Goal: Task Accomplishment & Management: Use online tool/utility

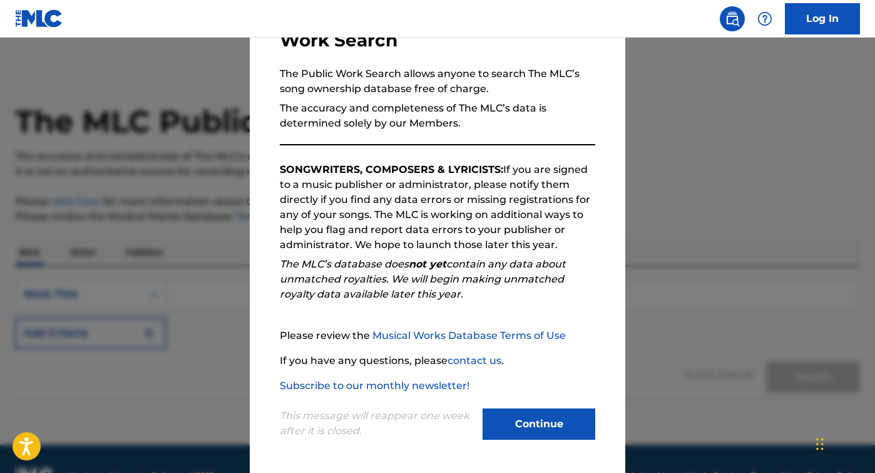
scroll to position [100, 0]
click at [545, 411] on button "Continue" at bounding box center [539, 423] width 113 height 31
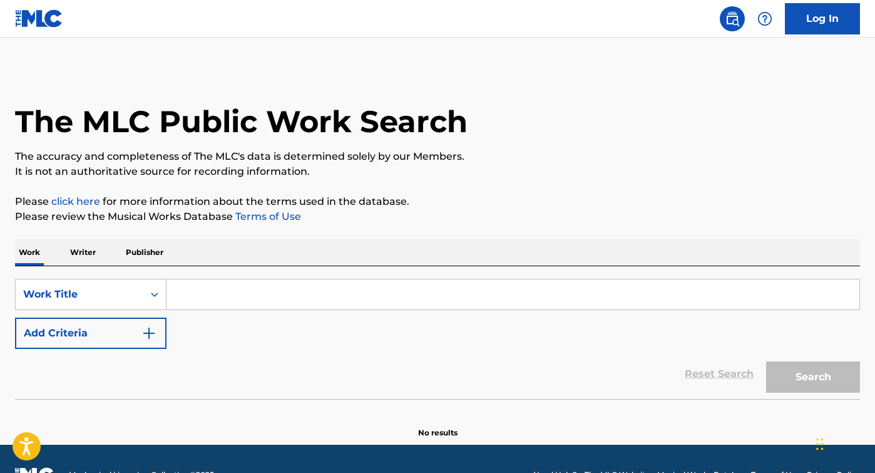
click at [413, 300] on input "Search Form" at bounding box center [512, 294] width 693 height 30
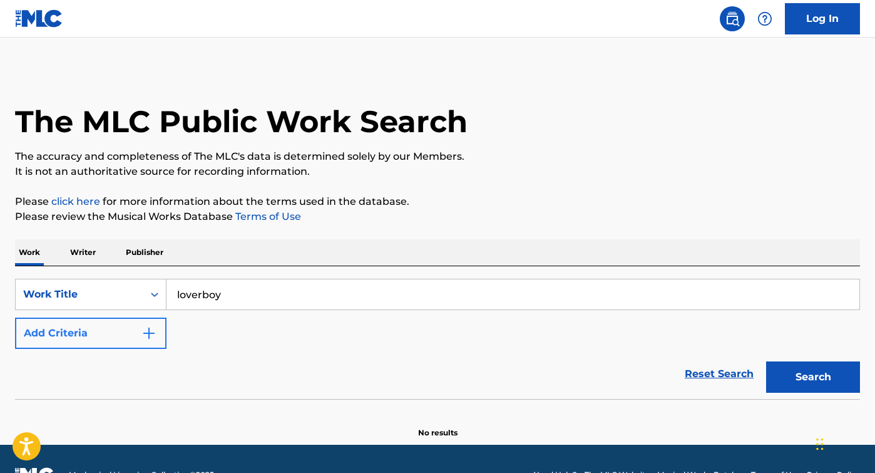
type input "loverboy"
click at [125, 334] on button "Add Criteria" at bounding box center [90, 332] width 151 height 31
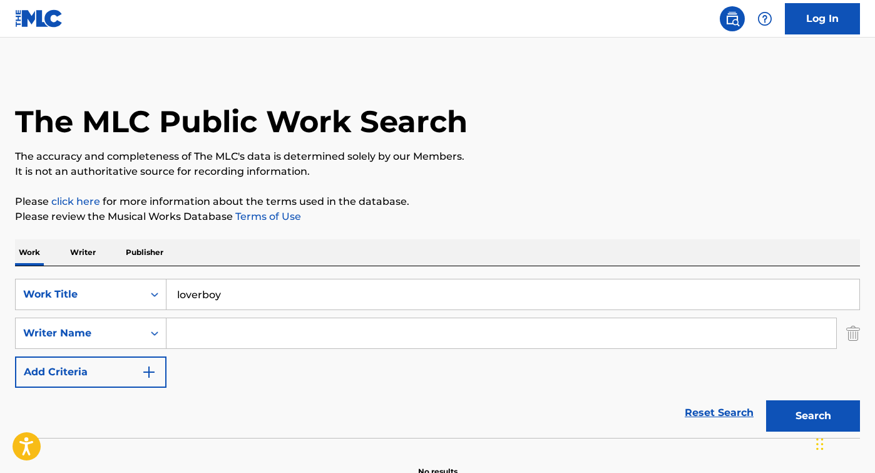
click at [203, 334] on input "Search Form" at bounding box center [501, 333] width 670 height 30
click at [813, 416] on button "Search" at bounding box center [813, 415] width 94 height 31
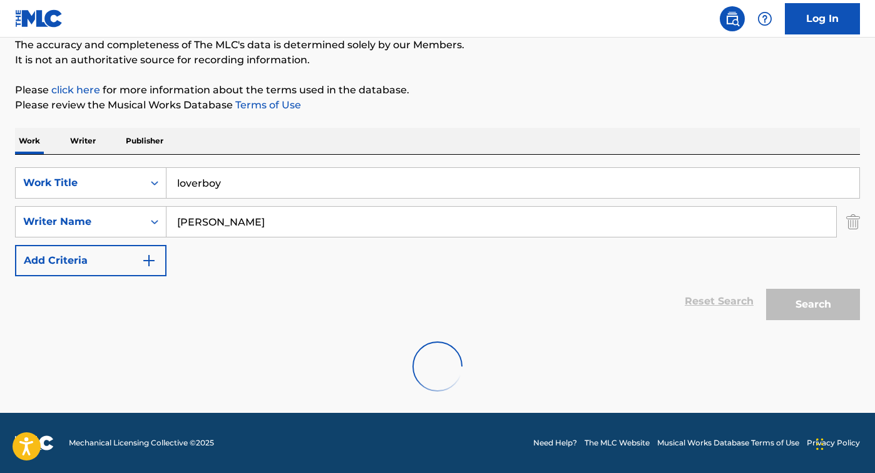
scroll to position [111, 0]
click at [406, 223] on input "Aaron" at bounding box center [501, 222] width 670 height 30
type input "Aaron\"
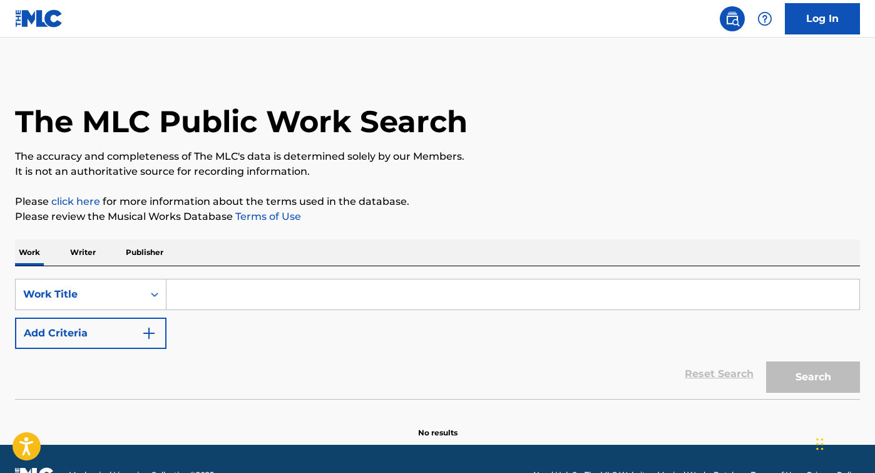
click at [289, 290] on input "Search Form" at bounding box center [512, 294] width 693 height 30
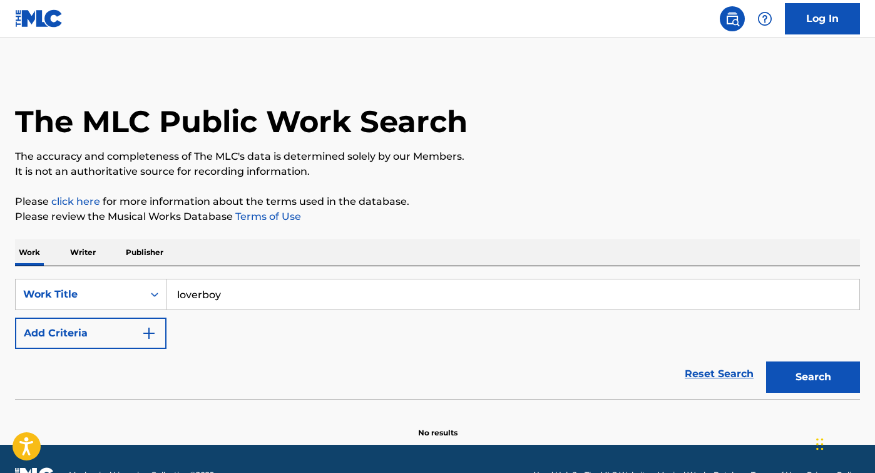
type input "loverboy"
click at [813, 377] on button "Search" at bounding box center [813, 376] width 94 height 31
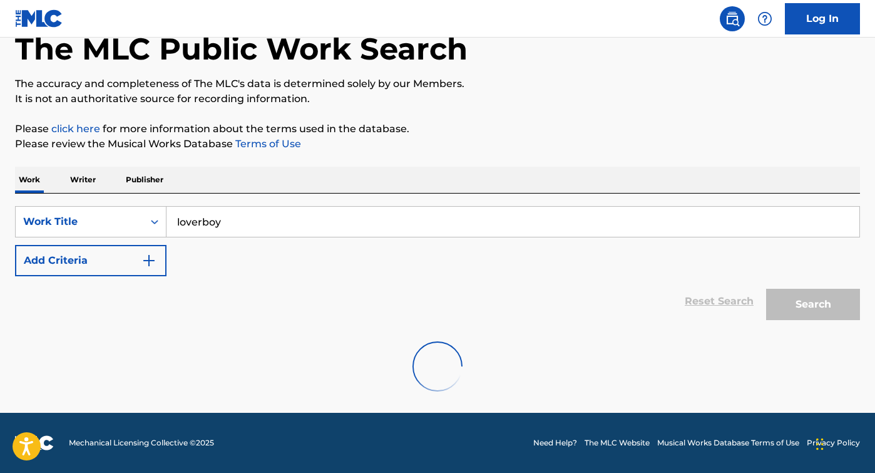
scroll to position [73, 0]
click at [108, 256] on button "Add Criteria" at bounding box center [90, 260] width 151 height 31
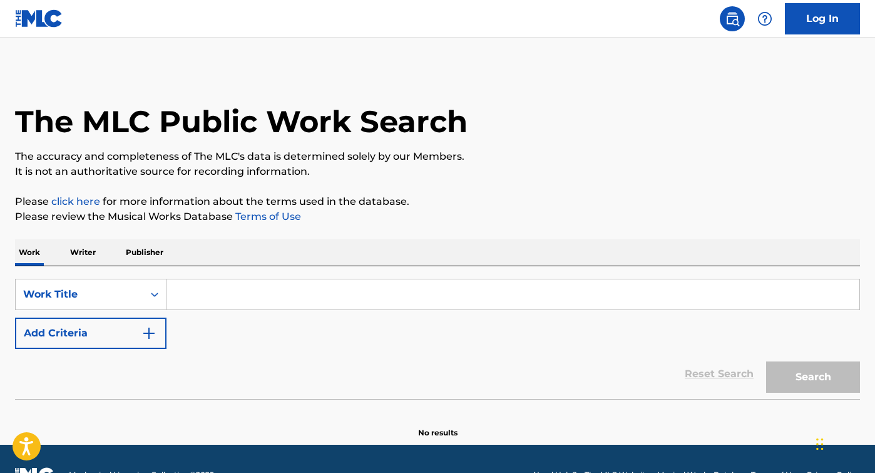
click at [864, 31] on nav "Log In" at bounding box center [437, 19] width 875 height 38
click at [835, 24] on link "Log In" at bounding box center [822, 18] width 75 height 31
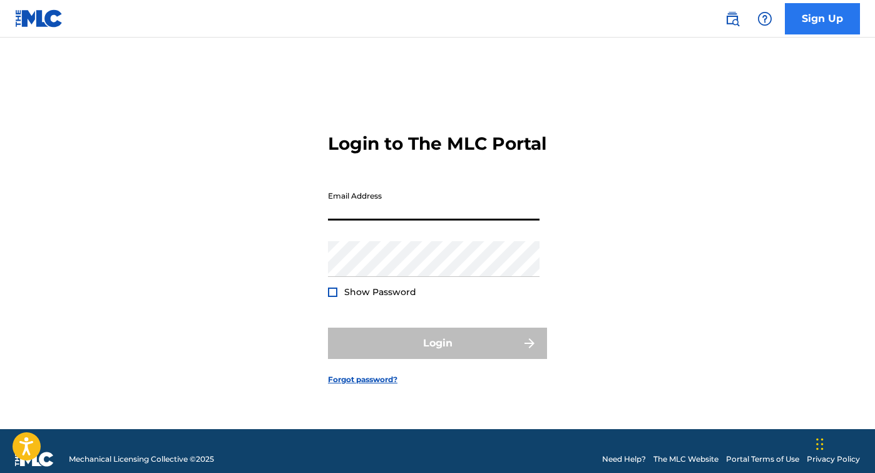
type input "jg@4thaveprojects.com"
click at [437, 354] on button "Login" at bounding box center [437, 342] width 219 height 31
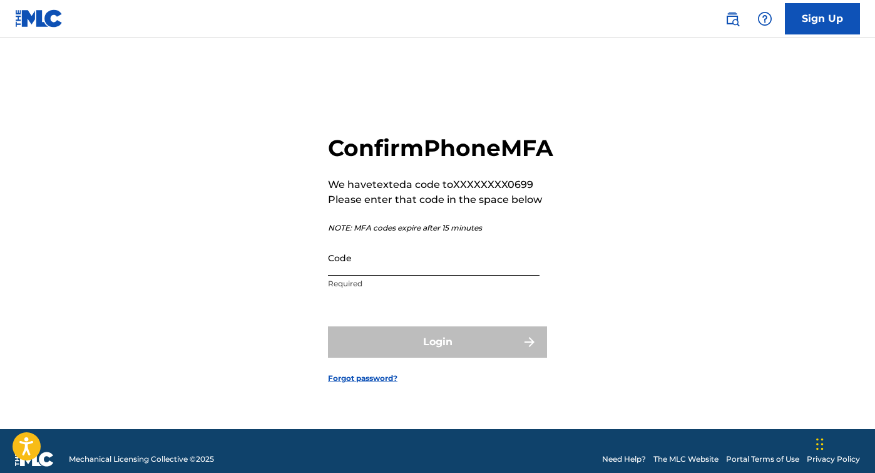
click at [414, 275] on input "Code" at bounding box center [434, 258] width 212 height 36
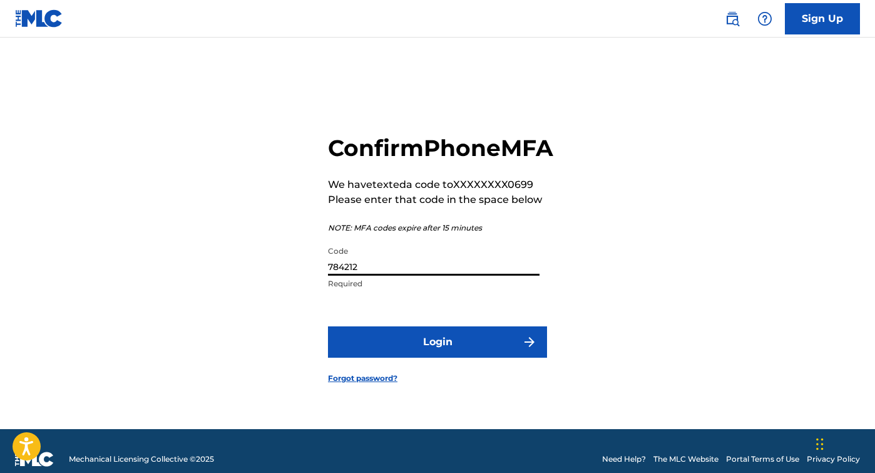
type input "784212"
click at [512, 372] on form "Confirm Phone MFA We have texted a code to XXXXXXXX0699 Please enter that code …" at bounding box center [437, 249] width 219 height 360
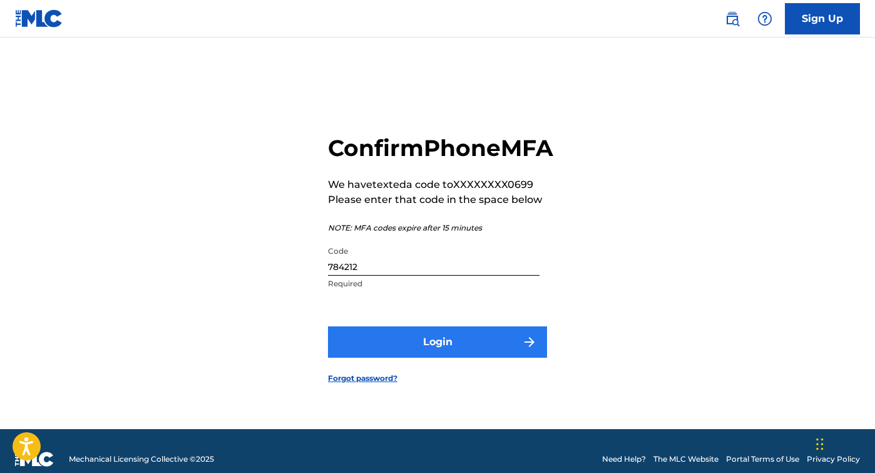
click at [506, 352] on button "Login" at bounding box center [437, 341] width 219 height 31
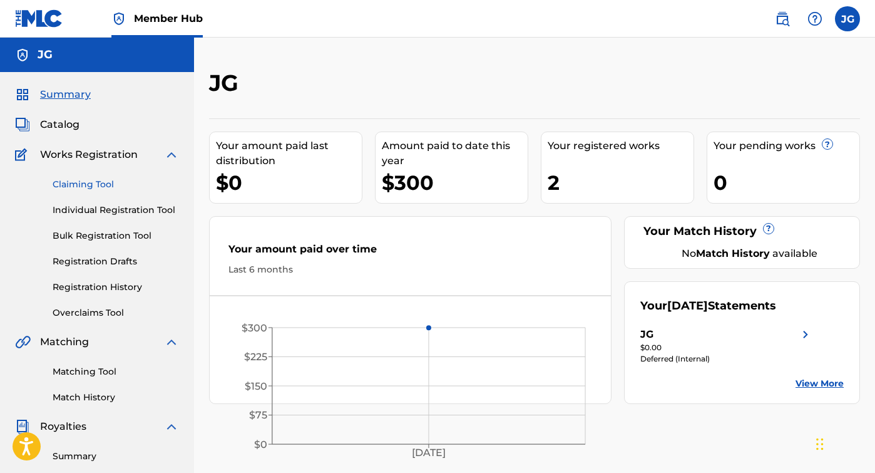
click at [109, 179] on link "Claiming Tool" at bounding box center [116, 184] width 126 height 13
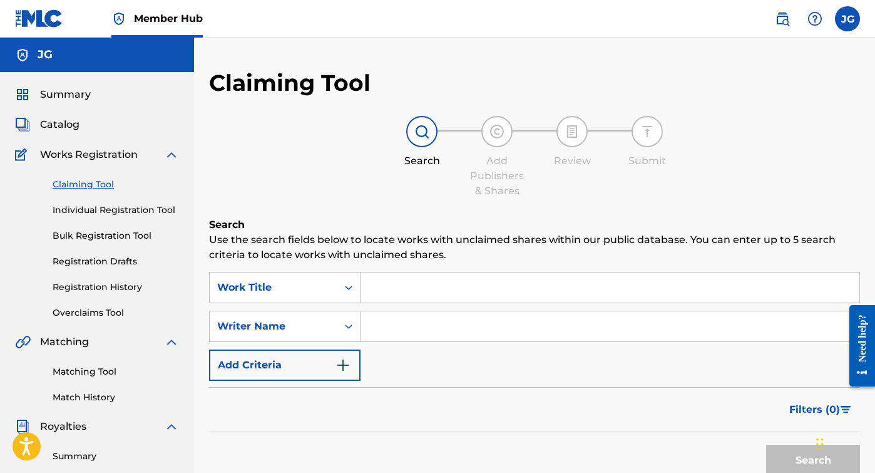
click at [399, 305] on div "SearchWithCriteria2c408c57-85df-418a-b15d-49baf796caec Work Title SearchWithCri…" at bounding box center [534, 326] width 651 height 109
click at [399, 287] on input "Search Form" at bounding box center [610, 287] width 499 height 30
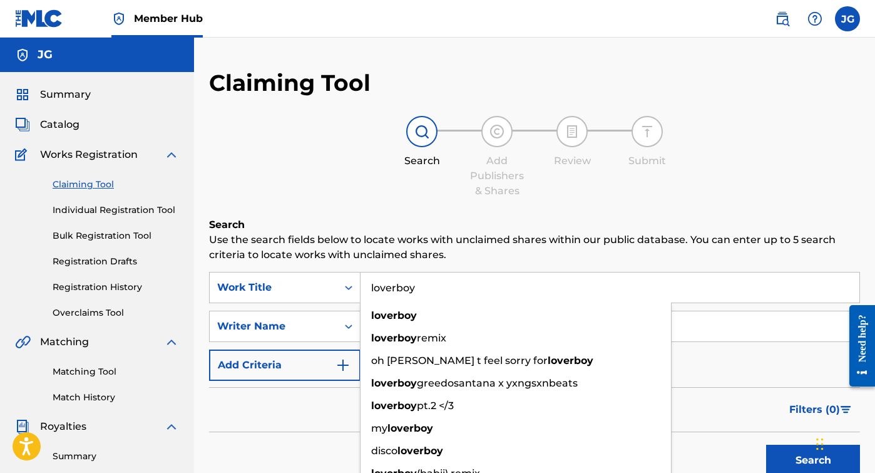
type input "loverboy"
click at [299, 401] on div "Filters ( 0 )" at bounding box center [534, 409] width 651 height 45
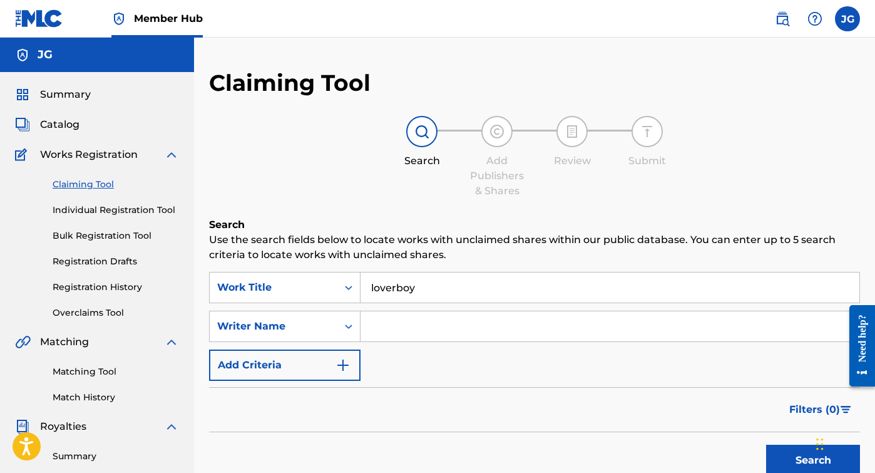
click at [407, 345] on div "SearchWithCriteria2c408c57-85df-418a-b15d-49baf796caec Work Title loverboy Sear…" at bounding box center [534, 326] width 651 height 109
click at [412, 336] on input "Search Form" at bounding box center [610, 326] width 499 height 30
click at [813, 460] on button "Search" at bounding box center [813, 459] width 94 height 31
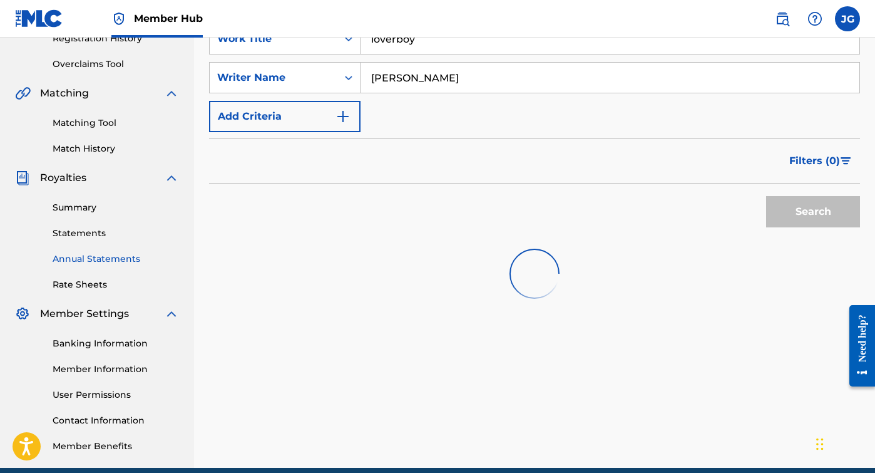
scroll to position [252, 0]
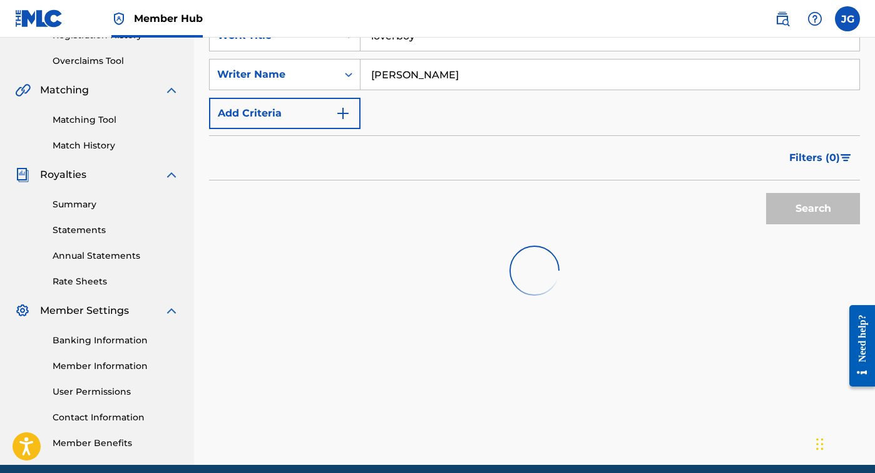
click at [105, 111] on div "Matching Tool Match History" at bounding box center [97, 125] width 164 height 54
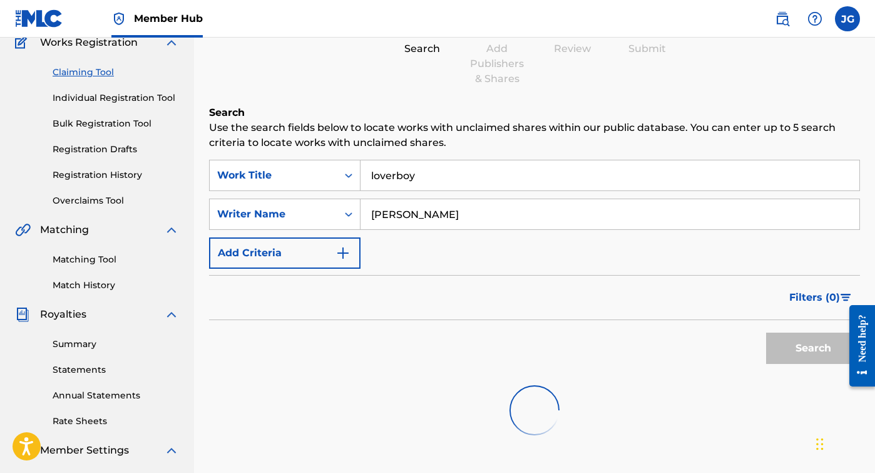
scroll to position [105, 0]
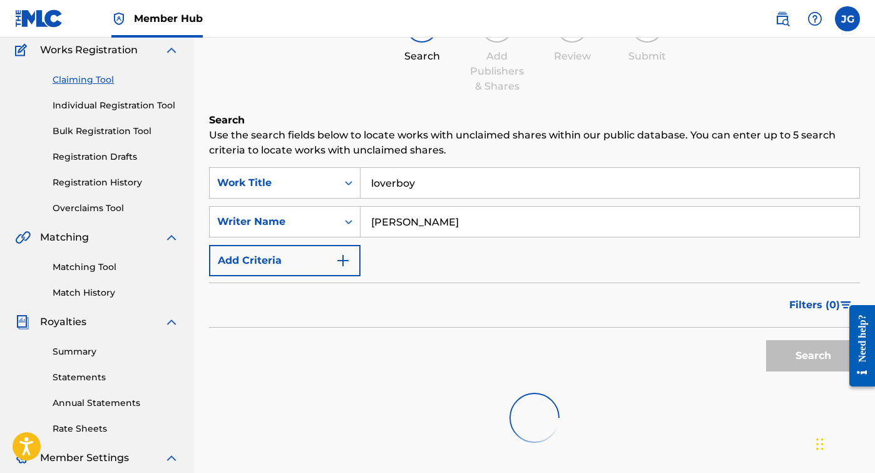
click at [406, 232] on input "Aaron" at bounding box center [610, 222] width 499 height 30
type input "Aaron"
click at [813, 356] on button "Search" at bounding box center [813, 355] width 94 height 31
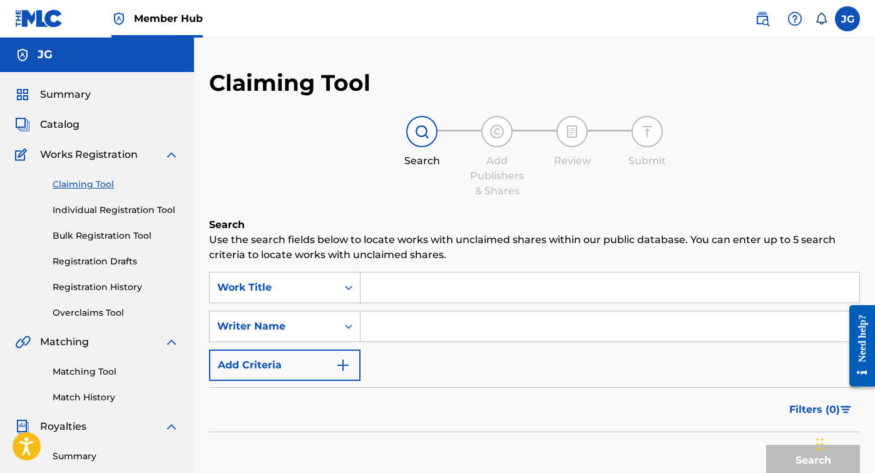
click at [471, 296] on input "Search Form" at bounding box center [610, 287] width 499 height 30
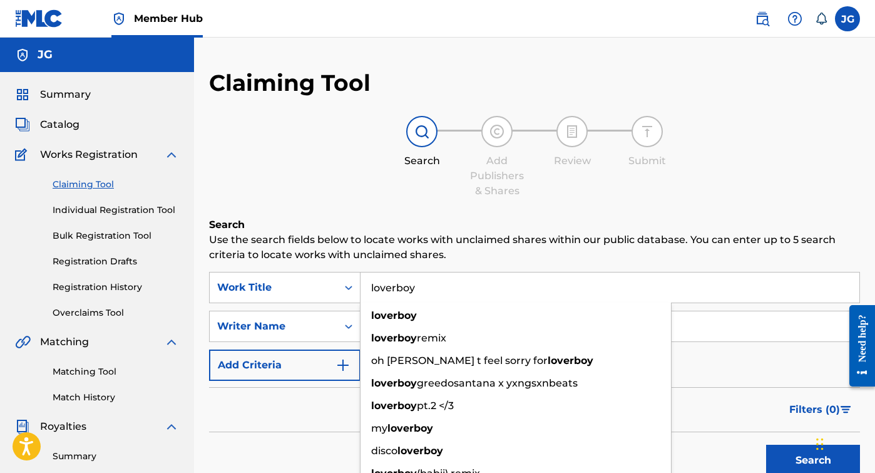
type input "loverboy"
click at [813, 460] on button "Search" at bounding box center [813, 459] width 94 height 31
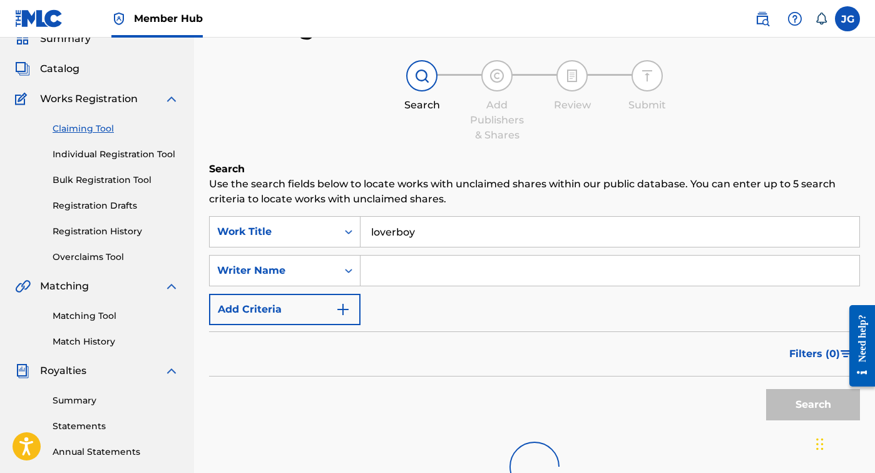
scroll to position [56, 0]
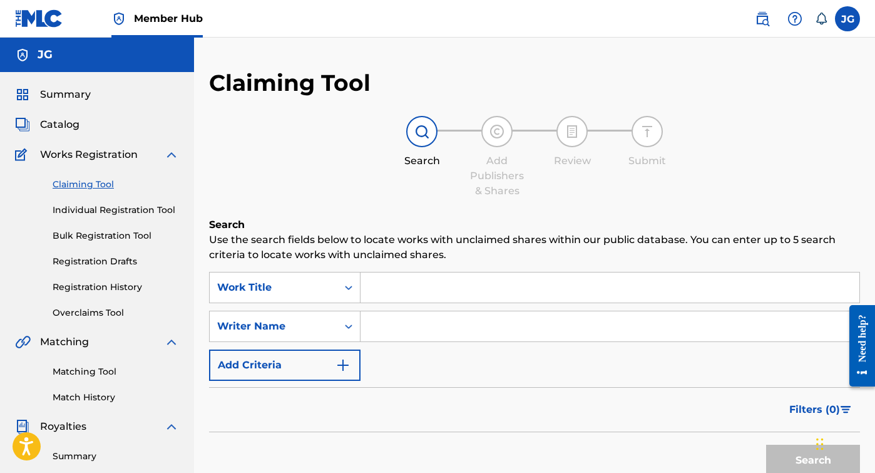
click at [456, 290] on input "Search Form" at bounding box center [610, 287] width 499 height 30
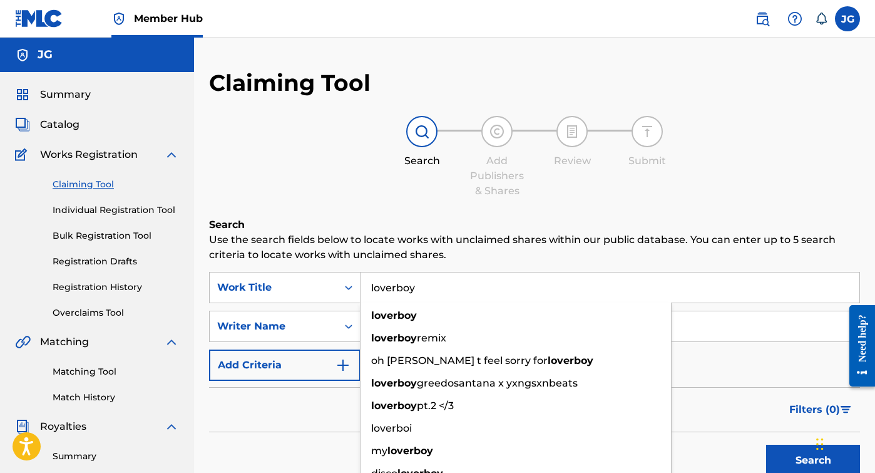
type input "loverboy"
click at [813, 460] on button "Search" at bounding box center [813, 459] width 94 height 31
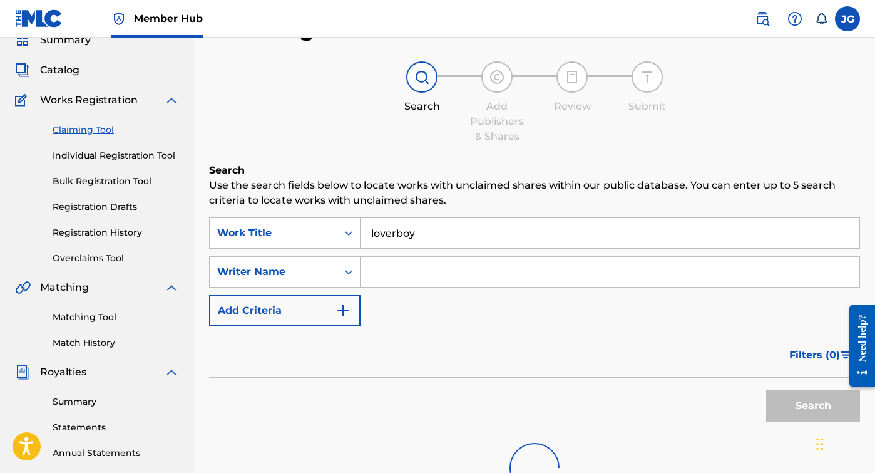
scroll to position [178, 0]
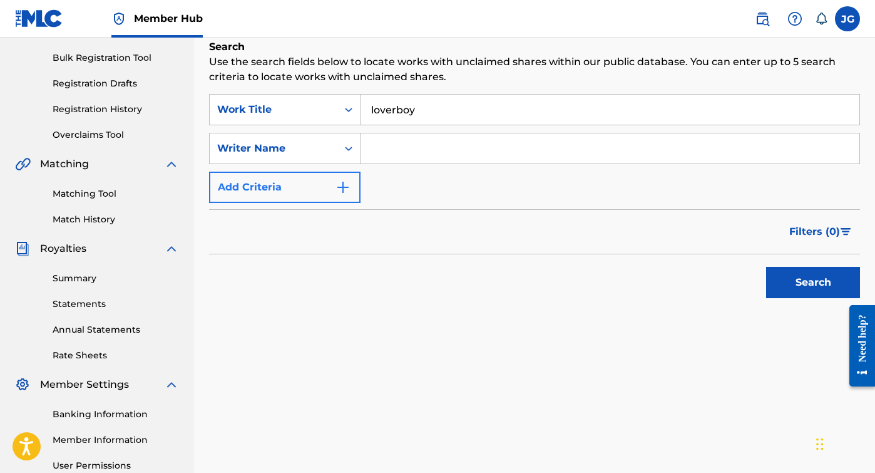
click at [296, 192] on button "Add Criteria" at bounding box center [284, 186] width 151 height 31
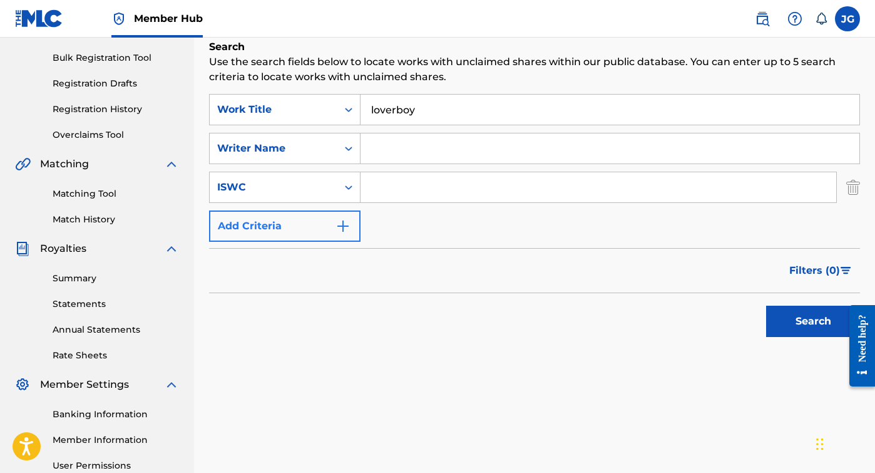
click at [334, 232] on button "Add Criteria" at bounding box center [284, 225] width 151 height 31
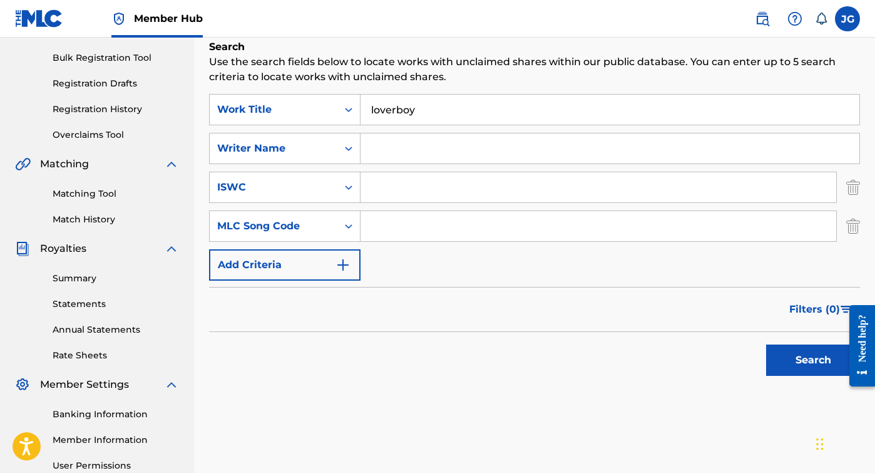
click at [411, 115] on input "loverboy" at bounding box center [610, 110] width 499 height 30
click at [813, 360] on button "Search" at bounding box center [813, 359] width 94 height 31
click at [257, 88] on div "Search Use the search fields below to locate works with unclaimed shares within…" at bounding box center [534, 281] width 651 height 485
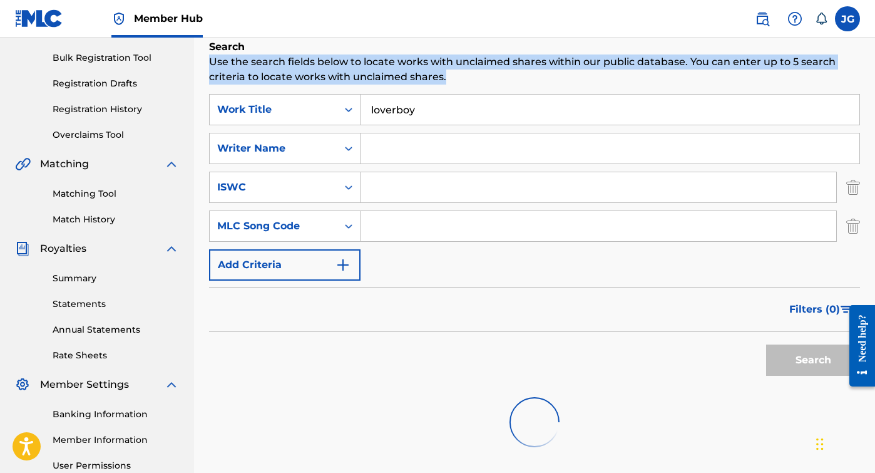
click at [257, 88] on div "Search Use the search fields below to locate works with unclaimed shares within…" at bounding box center [534, 281] width 651 height 485
click at [257, 80] on p "Use the search fields below to locate works with unclaimed shares within our pu…" at bounding box center [534, 69] width 651 height 30
click at [257, 79] on p "Use the search fields below to locate works with unclaimed shares within our pu…" at bounding box center [534, 69] width 651 height 30
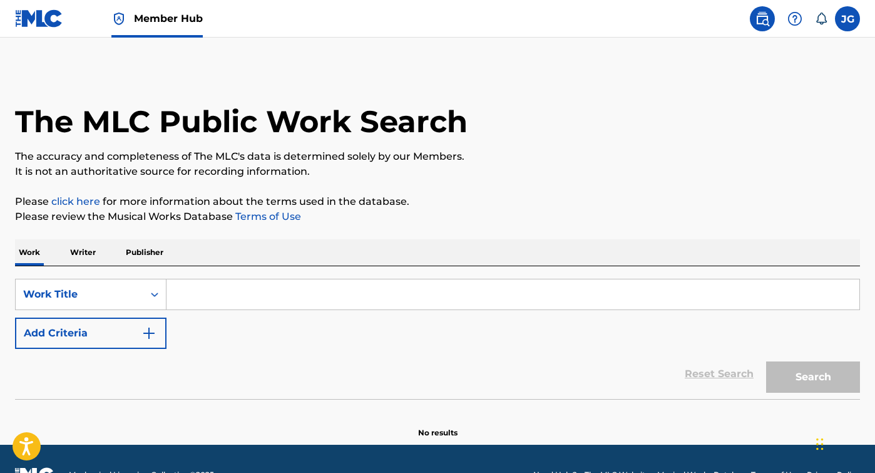
click at [314, 314] on div "SearchWithCriteriae4ea2627-c724-4aa3-9045-ac04f81c2fee Work Title Add Criteria" at bounding box center [437, 314] width 845 height 70
click at [87, 332] on button "Add Criteria" at bounding box center [90, 332] width 151 height 31
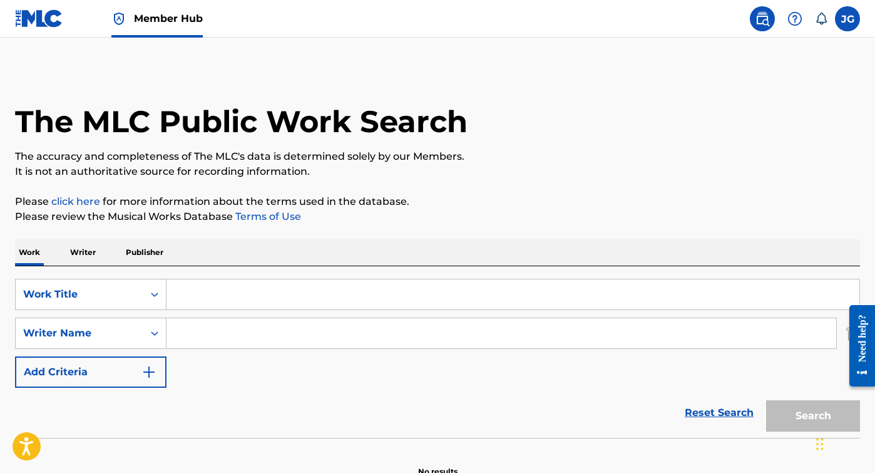
click at [207, 345] on input "Search Form" at bounding box center [501, 333] width 670 height 30
click at [114, 374] on button "Add Criteria" at bounding box center [90, 371] width 151 height 31
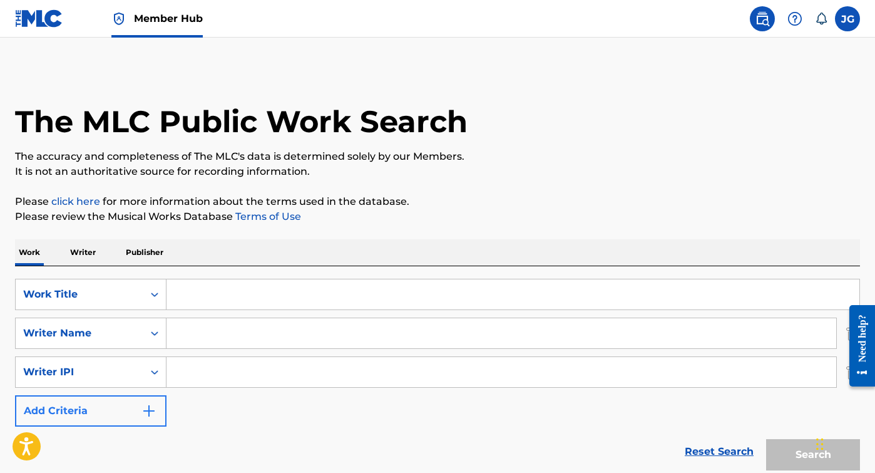
click at [117, 408] on button "Add Criteria" at bounding box center [90, 410] width 151 height 31
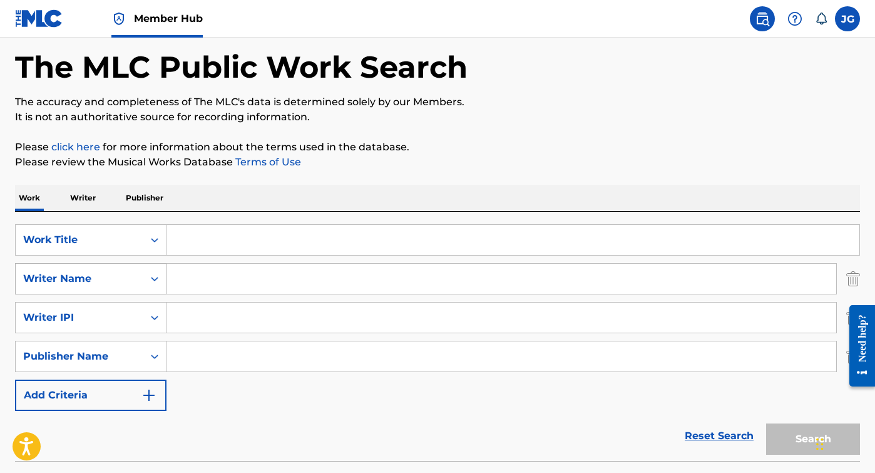
scroll to position [63, 0]
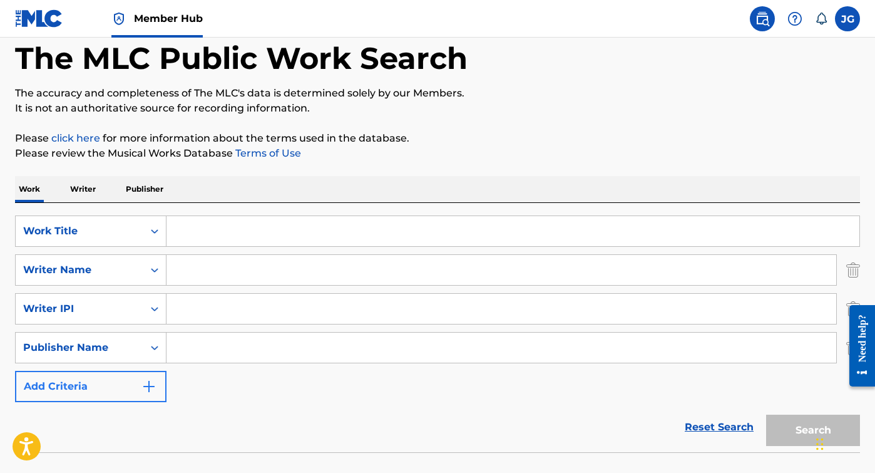
click at [133, 387] on button "Add Criteria" at bounding box center [90, 386] width 151 height 31
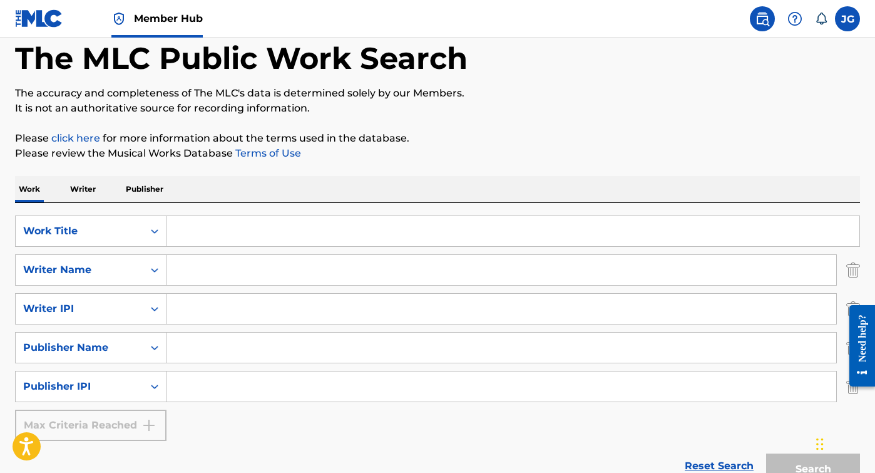
click at [204, 240] on input "Search Form" at bounding box center [512, 231] width 693 height 30
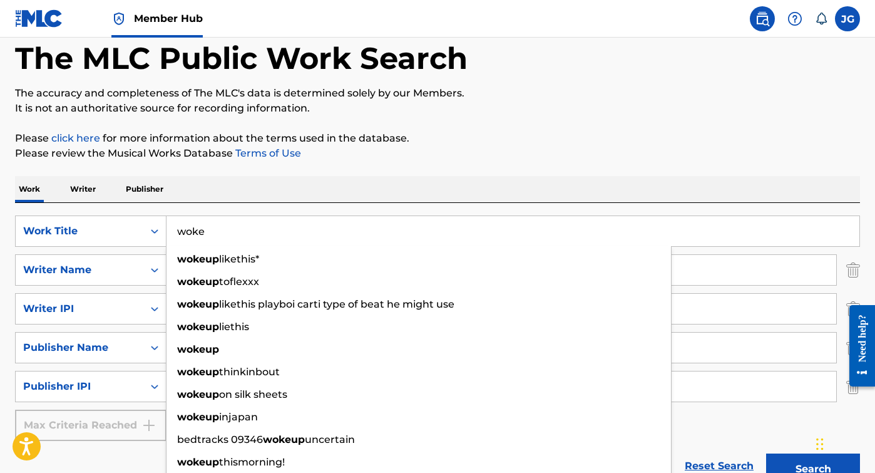
drag, startPoint x: 204, startPoint y: 210, endPoint x: 381, endPoint y: 157, distance: 184.9
click at [381, 157] on p "Please review the Musical Works Database Terms of Use" at bounding box center [437, 153] width 845 height 15
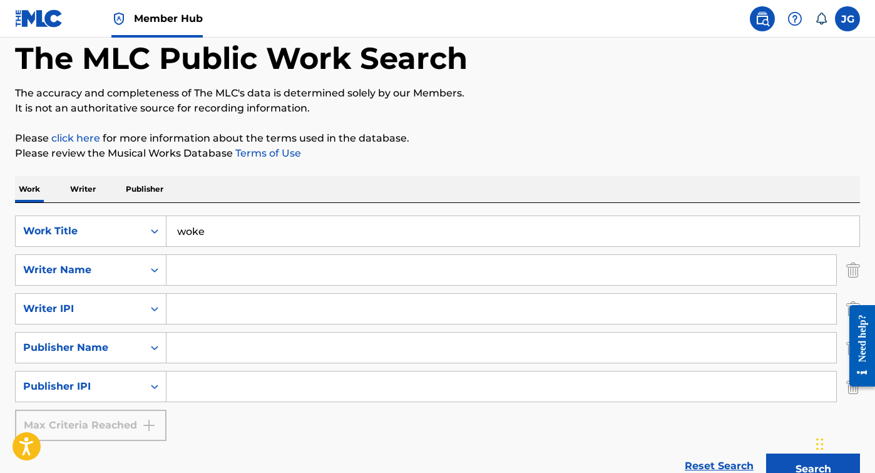
click at [253, 238] on input "woke" at bounding box center [512, 231] width 693 height 30
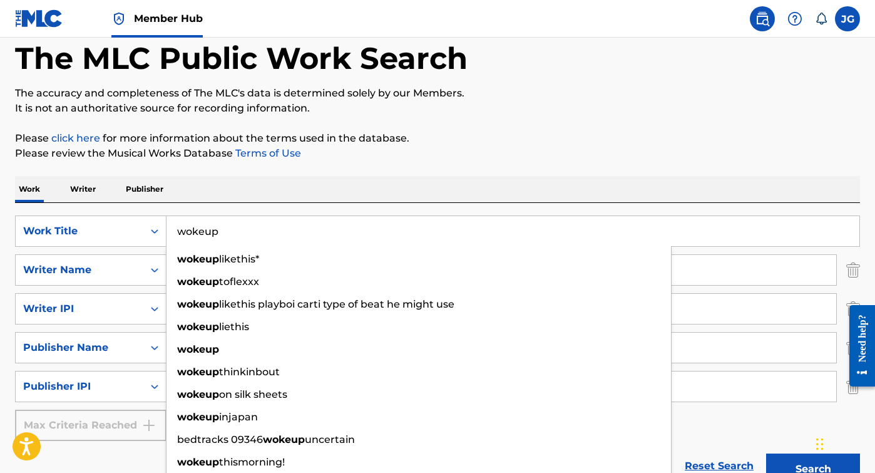
type input "wokeup"
click at [362, 158] on p "Please review the Musical Works Database Terms of Use" at bounding box center [437, 153] width 845 height 15
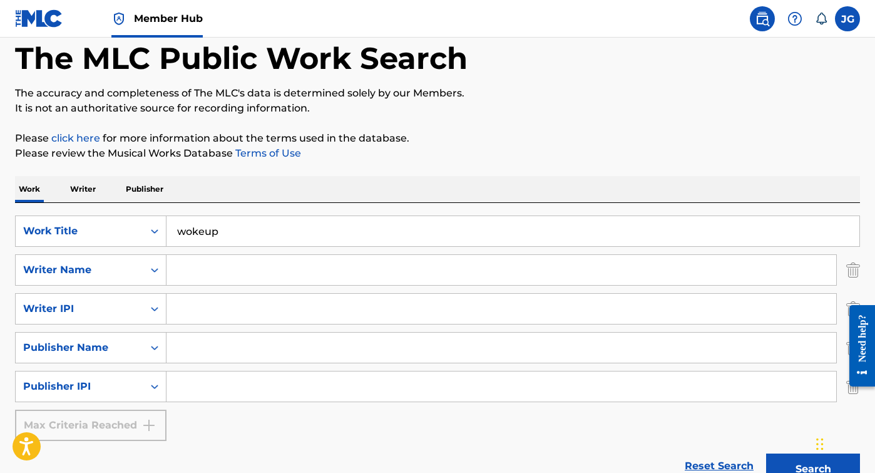
click at [263, 273] on input "Search Form" at bounding box center [501, 270] width 670 height 30
paste input "Keandrian"
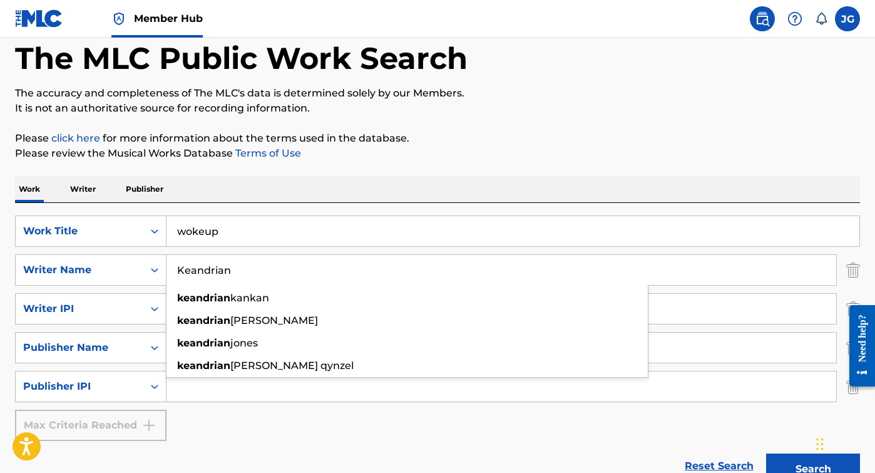
type input "Keandrian"
click at [659, 452] on div "Reset Search Search" at bounding box center [437, 466] width 845 height 50
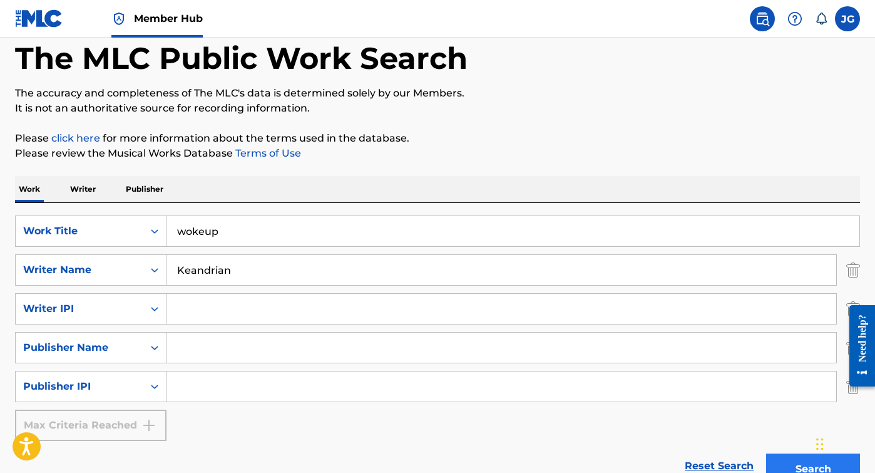
click at [807, 463] on button "Search" at bounding box center [813, 468] width 94 height 31
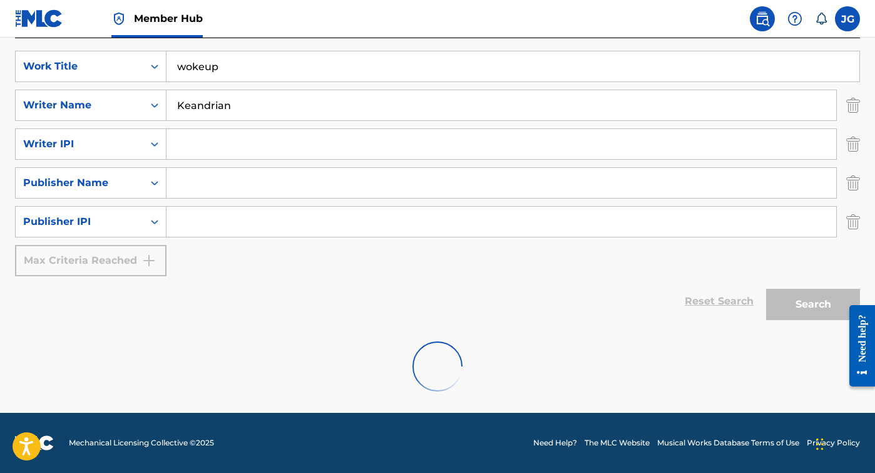
scroll to position [228, 0]
